Goal: Register for event/course

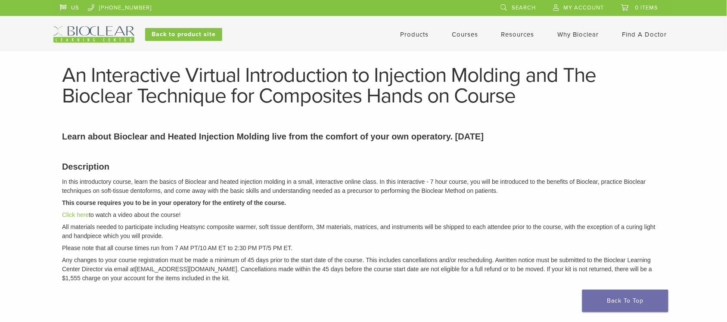
click at [468, 33] on link "Courses" at bounding box center [465, 35] width 26 height 8
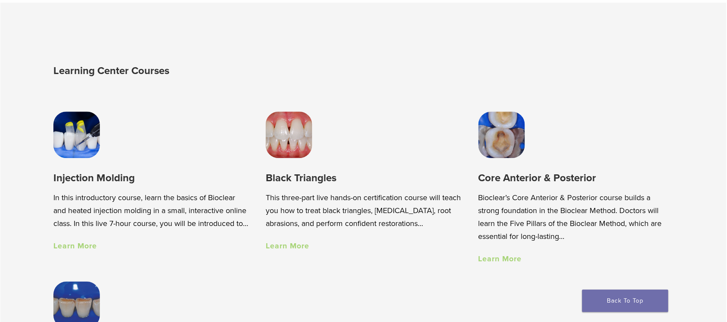
scroll to position [646, 0]
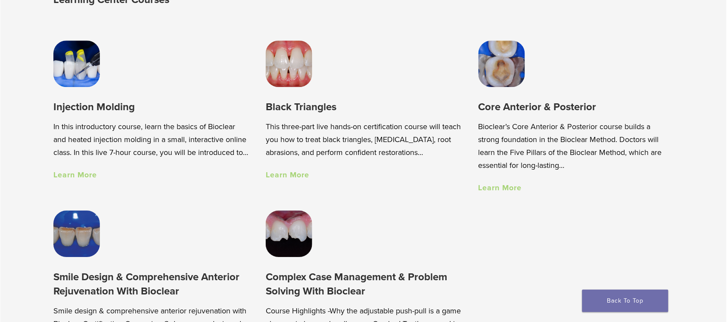
click at [513, 189] on link "Learn More" at bounding box center [499, 187] width 43 height 9
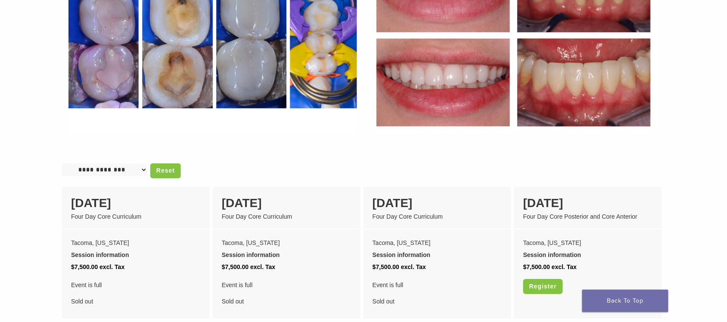
scroll to position [646, 0]
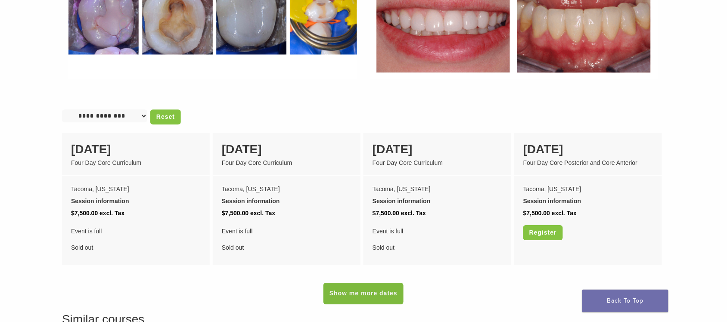
click at [360, 289] on link "Show me more dates" at bounding box center [363, 294] width 80 height 22
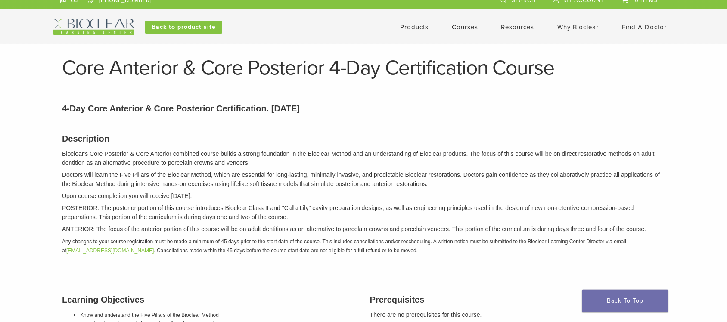
scroll to position [0, 0]
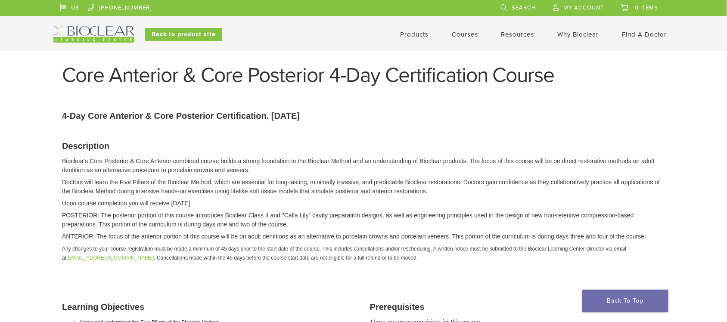
click at [469, 35] on link "Courses" at bounding box center [465, 35] width 26 height 8
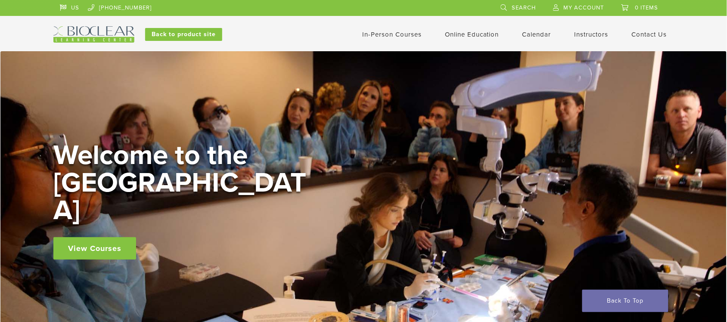
click at [416, 31] on link "In-Person Courses" at bounding box center [391, 35] width 59 height 8
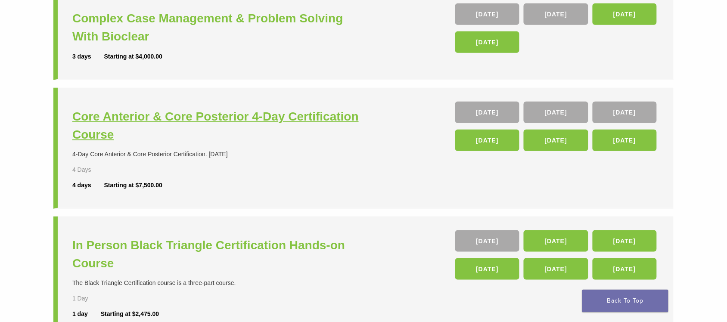
scroll to position [161, 0]
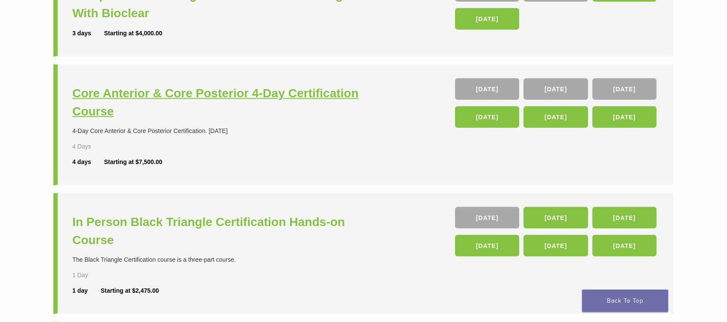
click at [310, 85] on h3 "Core Anterior & Core Posterior 4-Day Certification Course" at bounding box center [218, 102] width 293 height 36
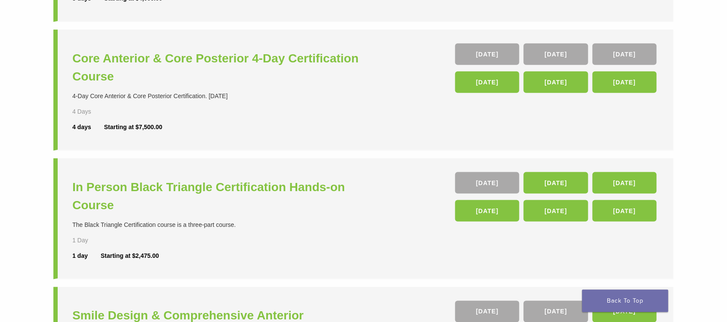
scroll to position [215, 0]
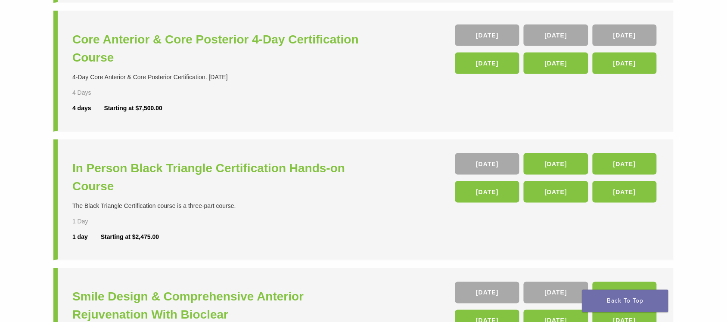
click at [322, 157] on div "In Person Black Triangle Certification Hands-on Course The Black Triangle Certi…" at bounding box center [218, 199] width 293 height 93
click at [319, 163] on h3 "In Person Black Triangle Certification Hands-on Course" at bounding box center [218, 177] width 293 height 36
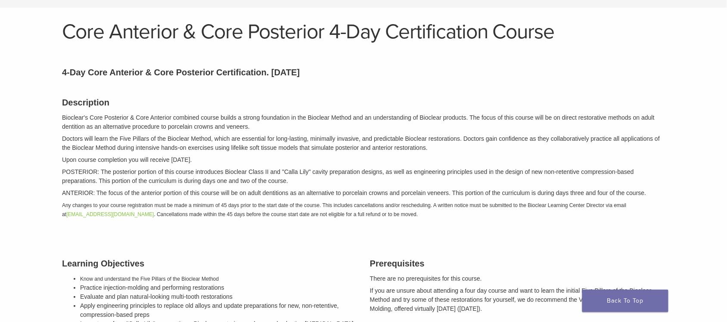
scroll to position [161, 0]
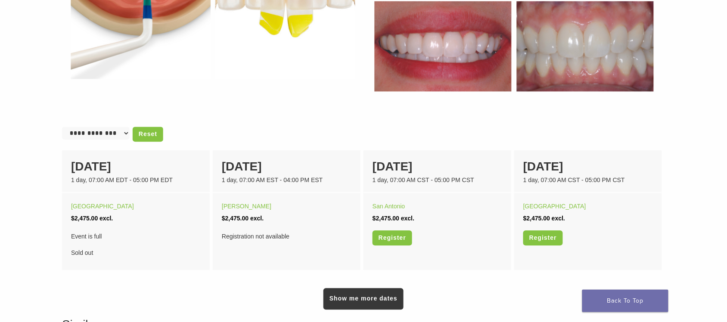
scroll to position [484, 0]
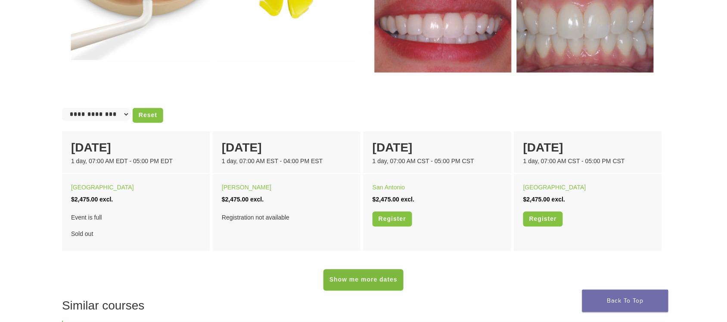
click at [373, 282] on link "Show me more dates" at bounding box center [363, 281] width 80 height 22
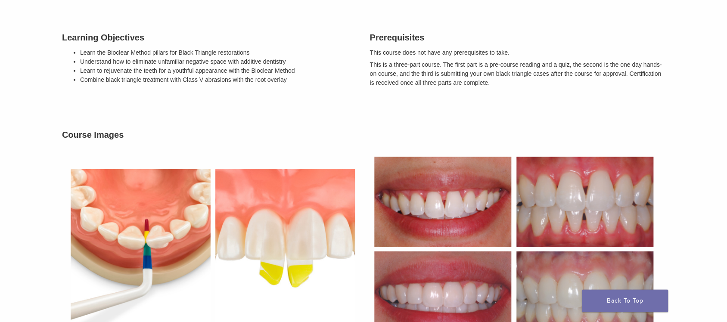
scroll to position [0, 0]
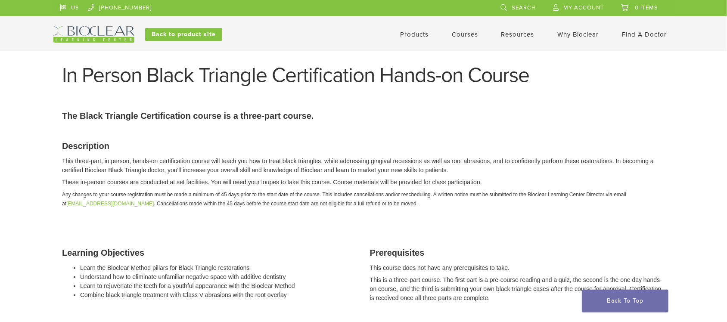
click at [459, 37] on link "Courses" at bounding box center [465, 35] width 26 height 8
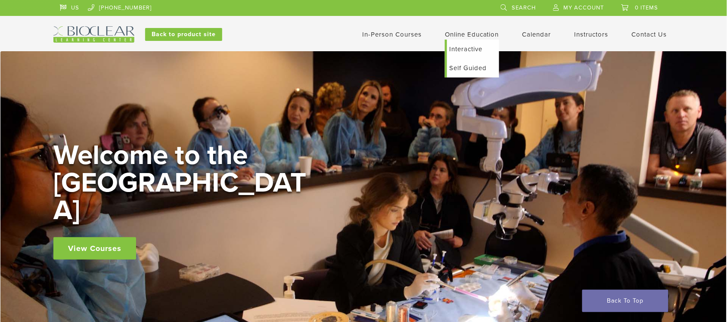
click at [456, 47] on link "Interactive" at bounding box center [473, 49] width 52 height 19
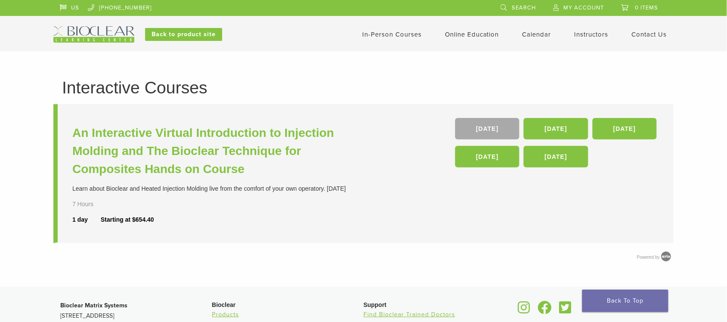
click at [472, 36] on link "Online Education" at bounding box center [472, 35] width 54 height 8
click at [458, 65] on link "Self Guided" at bounding box center [473, 68] width 52 height 19
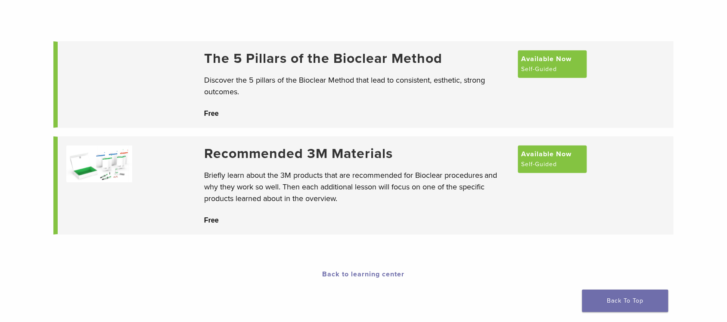
scroll to position [54, 0]
